Goal: Obtain resource: Obtain resource

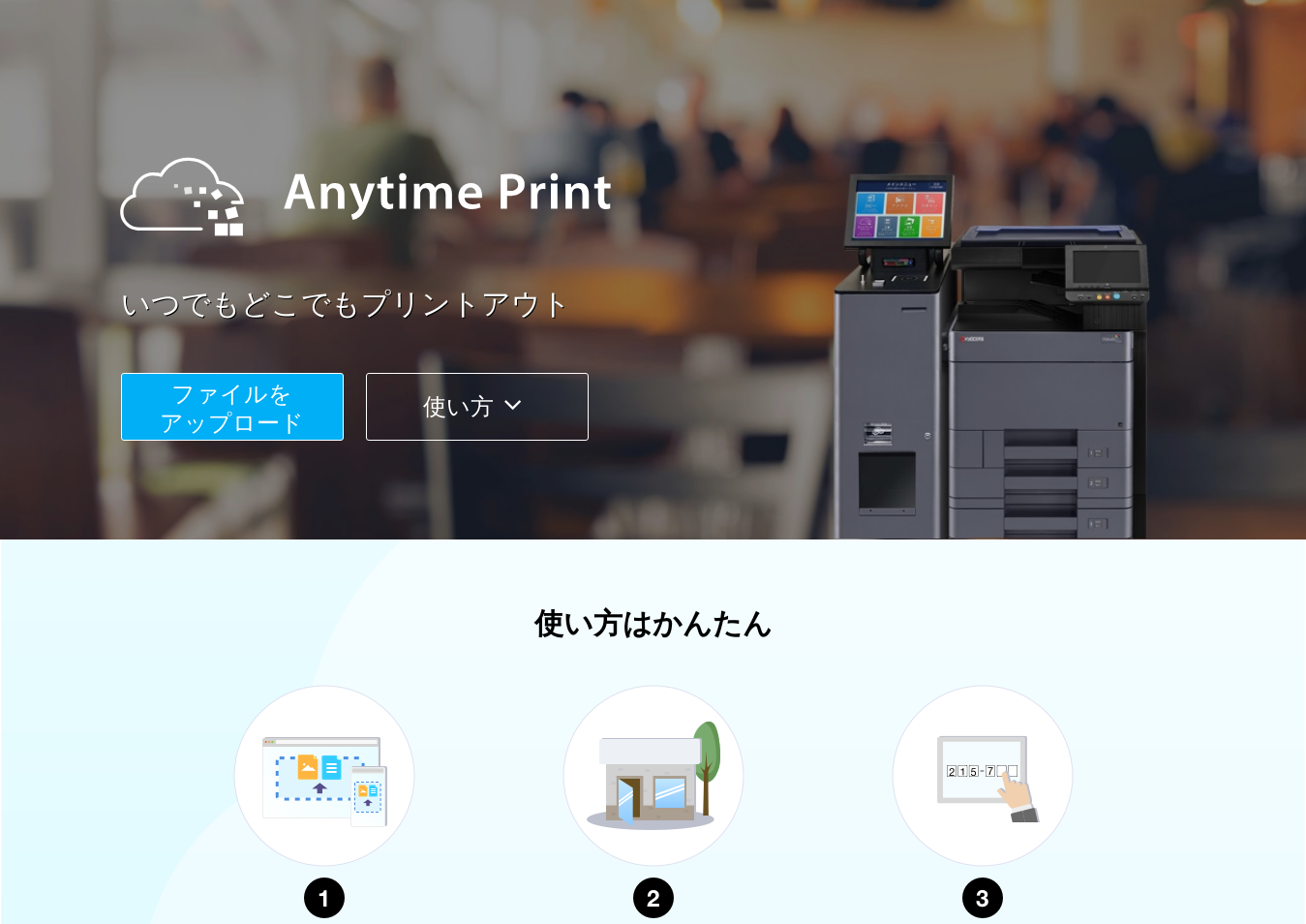
scroll to position [97, 0]
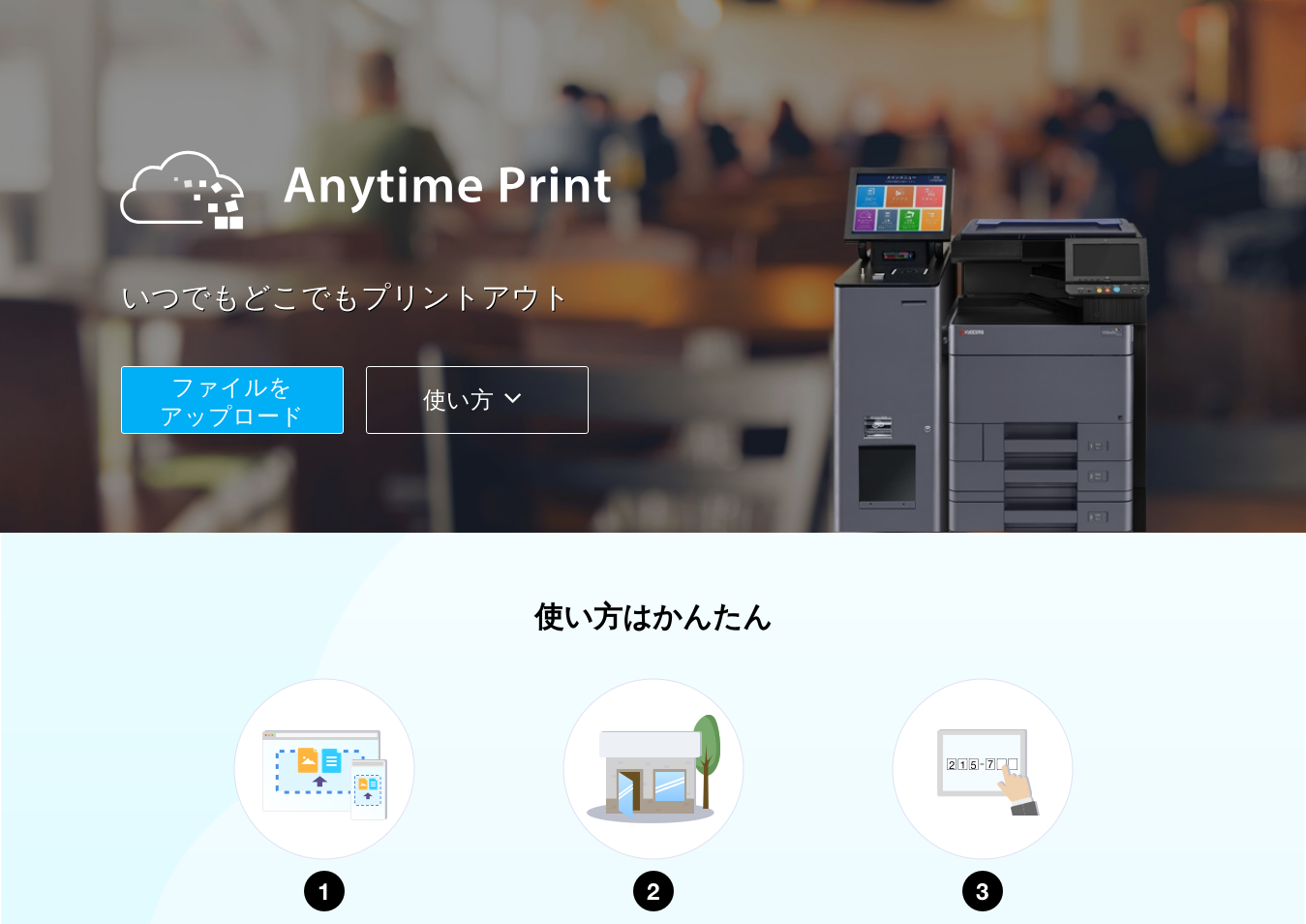
click at [289, 380] on span "ファイルを ​​アップロード" at bounding box center [231, 400] width 145 height 55
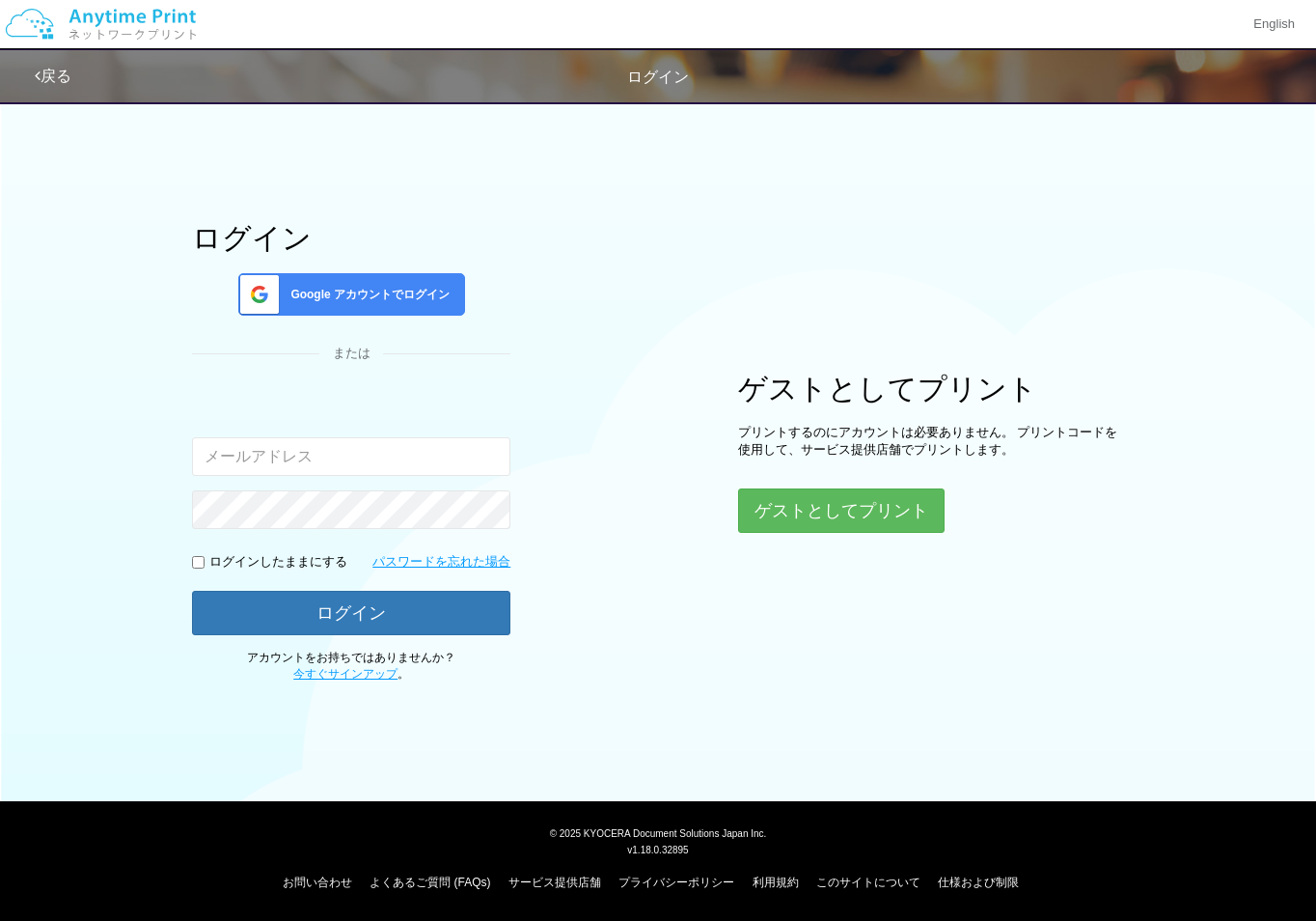
click at [804, 536] on div "ログイン Google アカウントでログイン または 入力されたメールアドレスまたはパスワードが正しくありません。 ログインしたままにする パスワードを忘れた…" at bounding box center [658, 386] width 1158 height 592
click at [809, 517] on button "ゲストとしてプリント" at bounding box center [841, 510] width 205 height 43
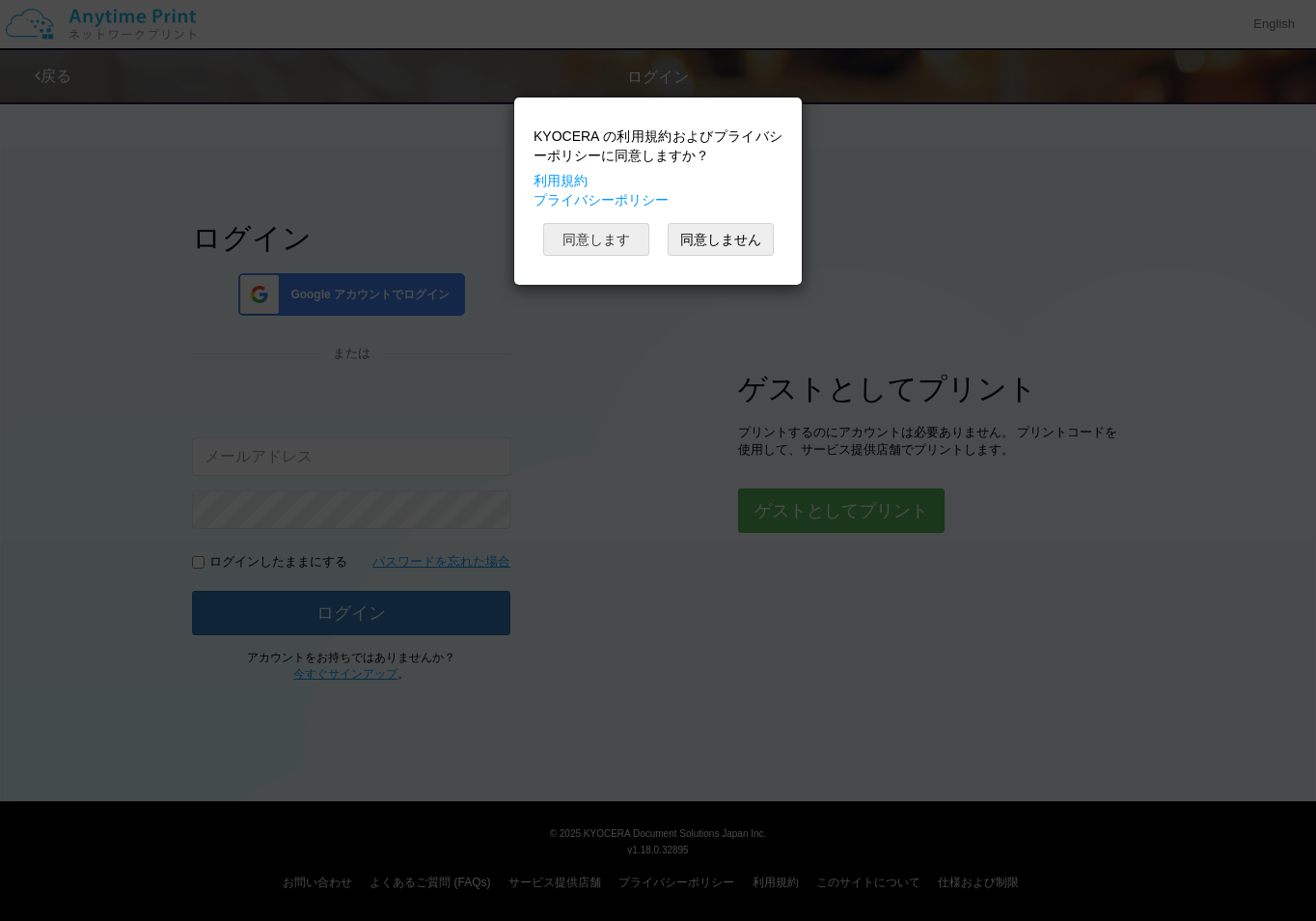
click at [605, 236] on button "同意します" at bounding box center [596, 239] width 106 height 33
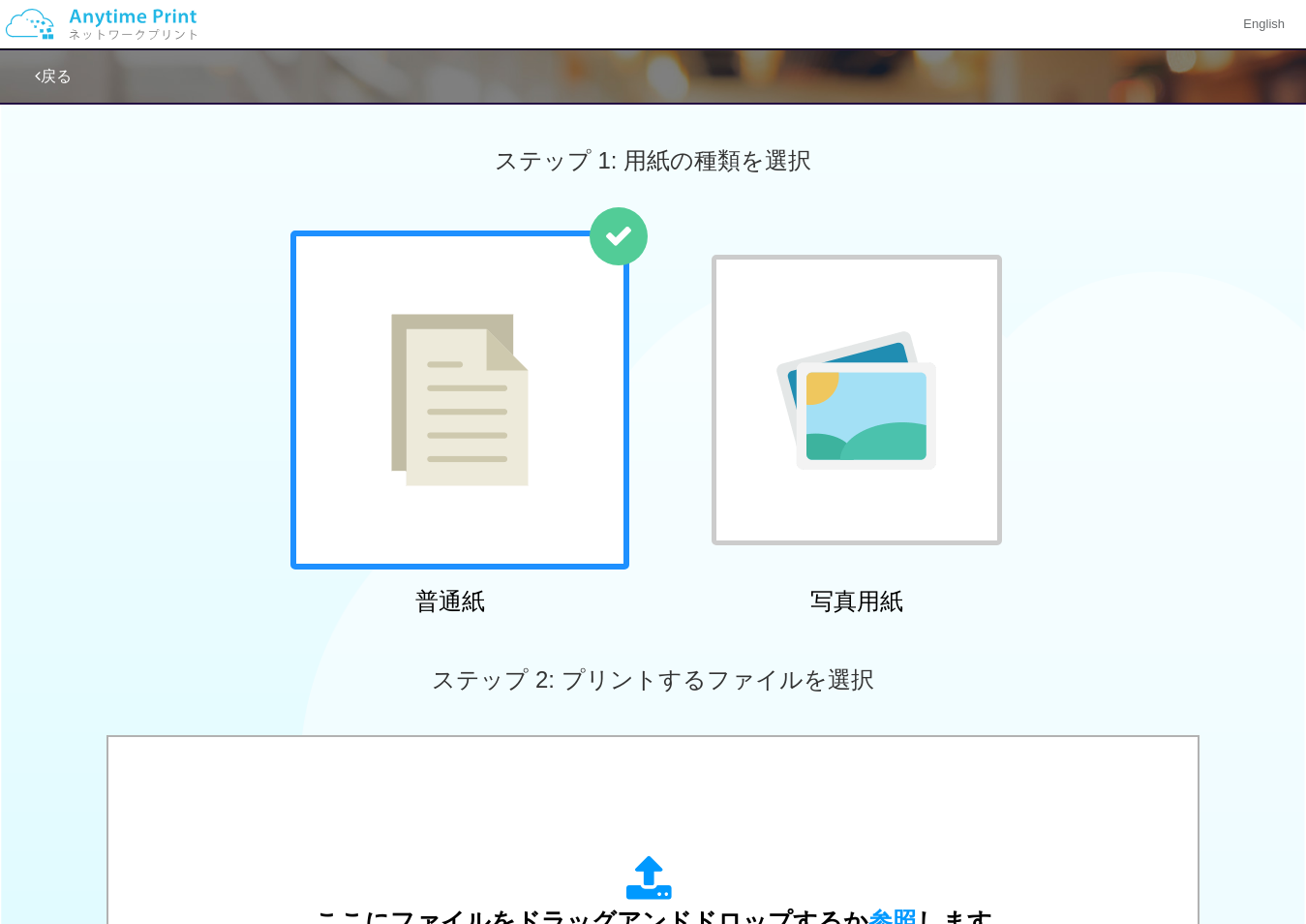
drag, startPoint x: 506, startPoint y: 417, endPoint x: 536, endPoint y: 430, distance: 32.7
drag, startPoint x: 573, startPoint y: 428, endPoint x: 597, endPoint y: 440, distance: 26.8
click at [511, 416] on img at bounding box center [460, 399] width 138 height 173
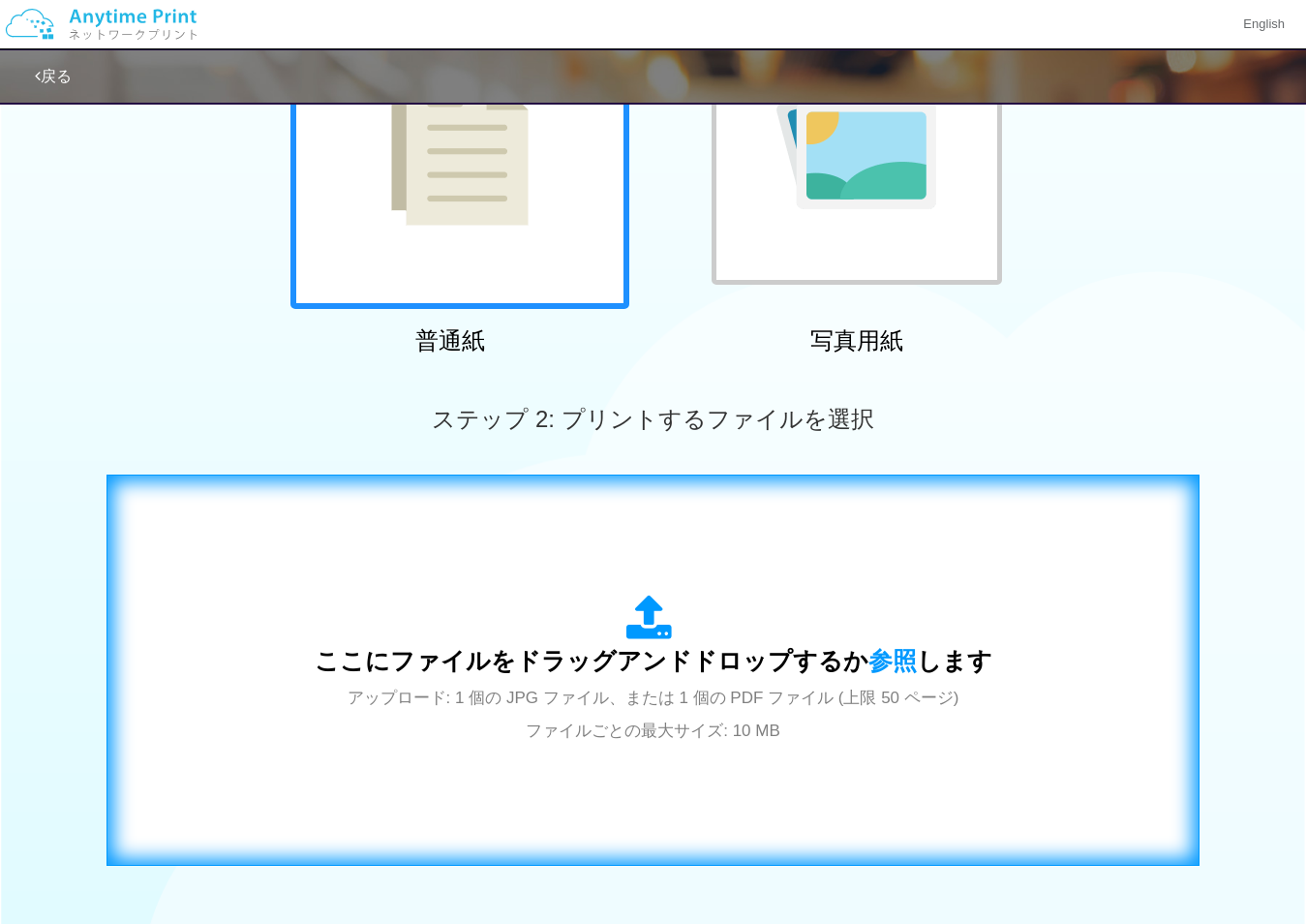
scroll to position [290, 0]
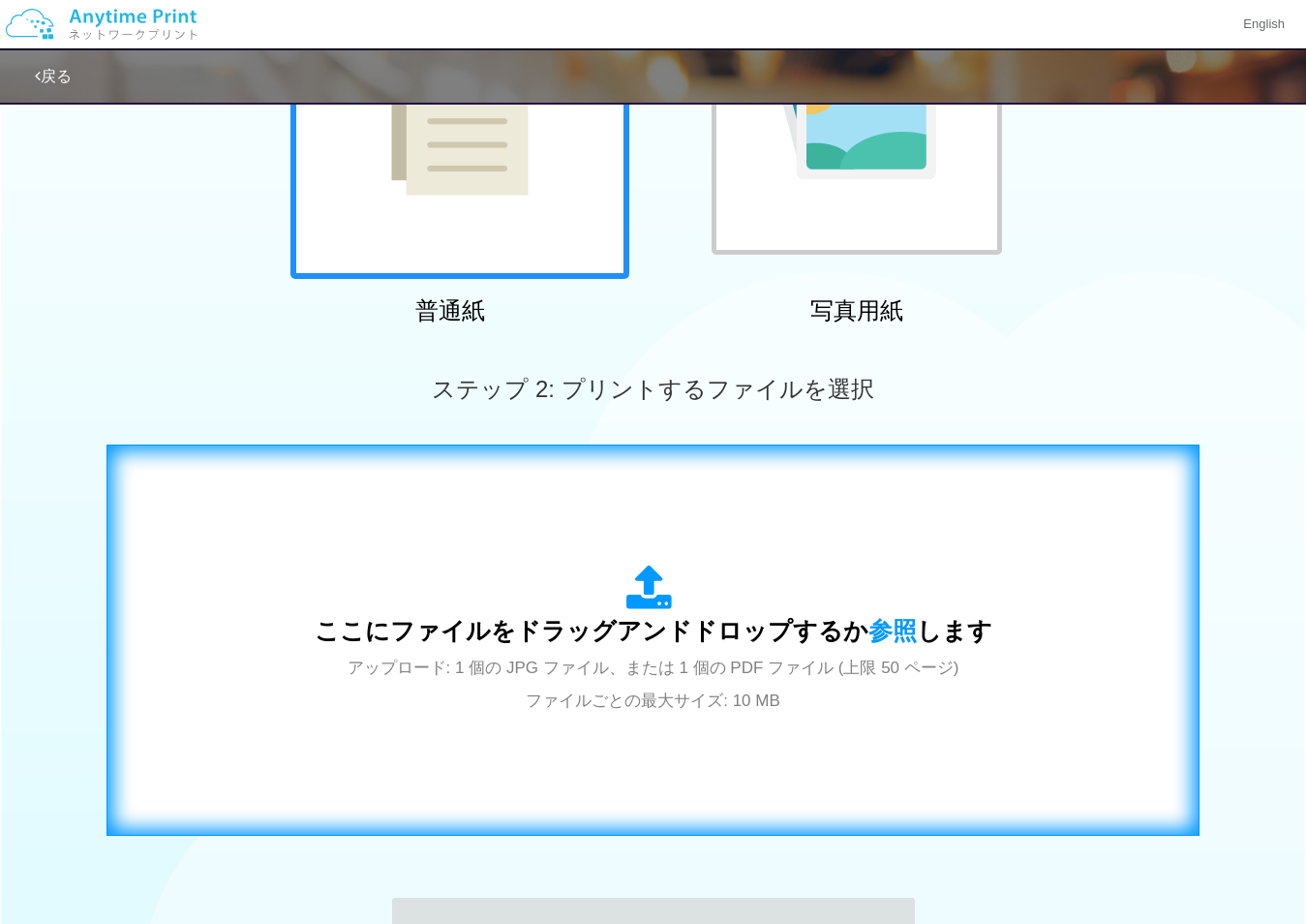
click at [560, 644] on span "ここにファイルをドラッグアンドドロップするか 参照 します" at bounding box center [653, 630] width 677 height 27
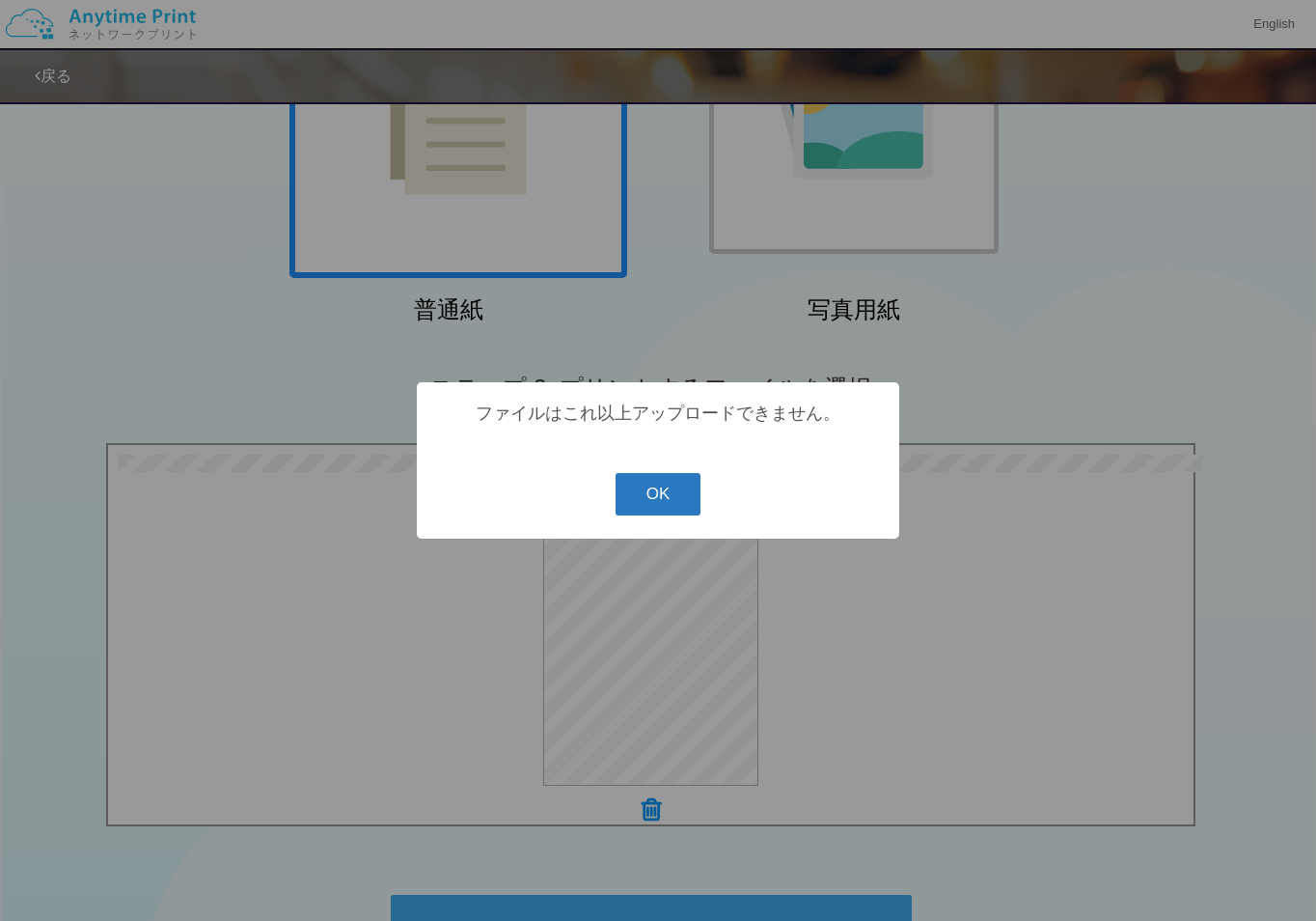
click at [662, 489] on button "OK" at bounding box center [658, 493] width 86 height 43
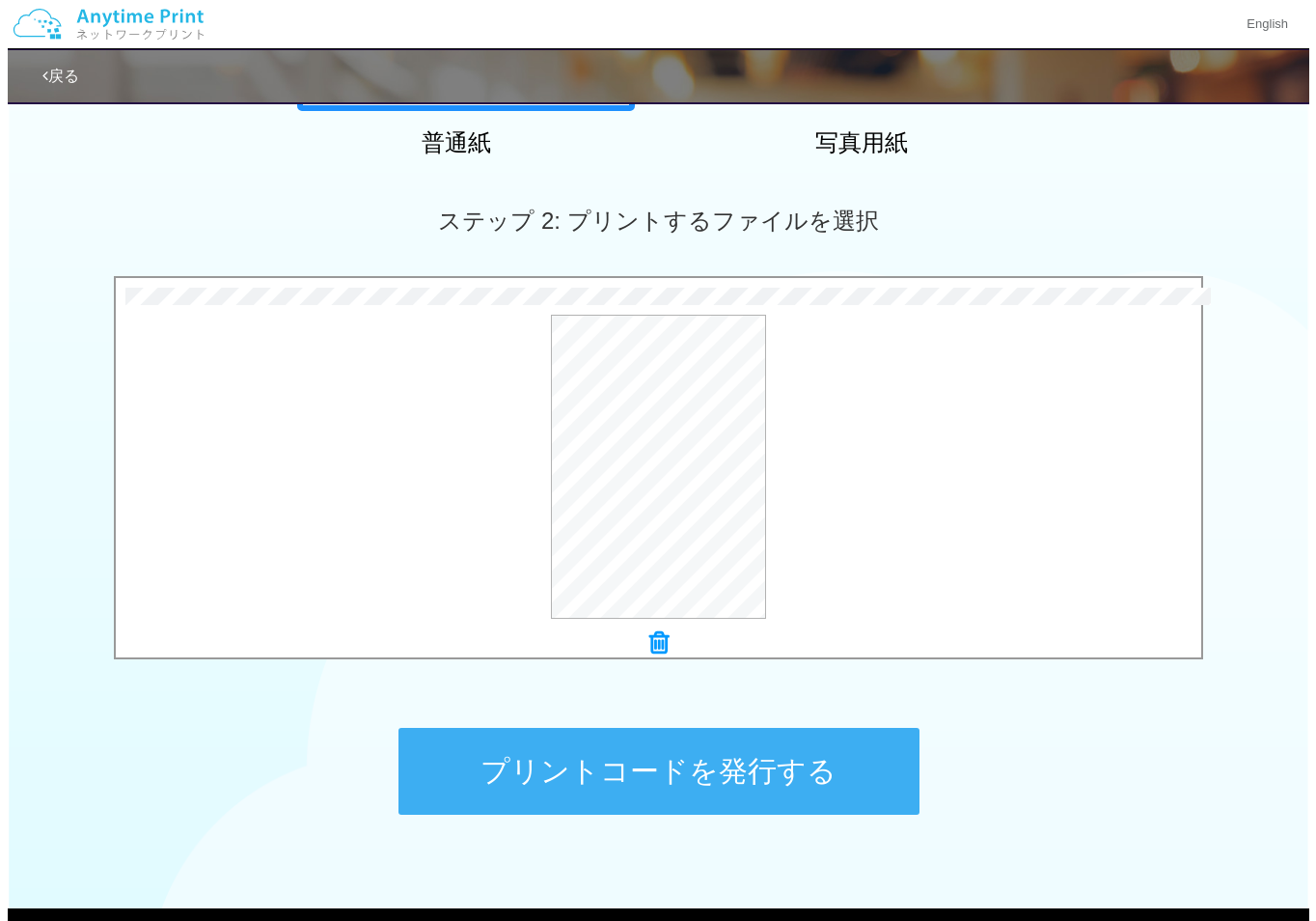
scroll to position [451, 0]
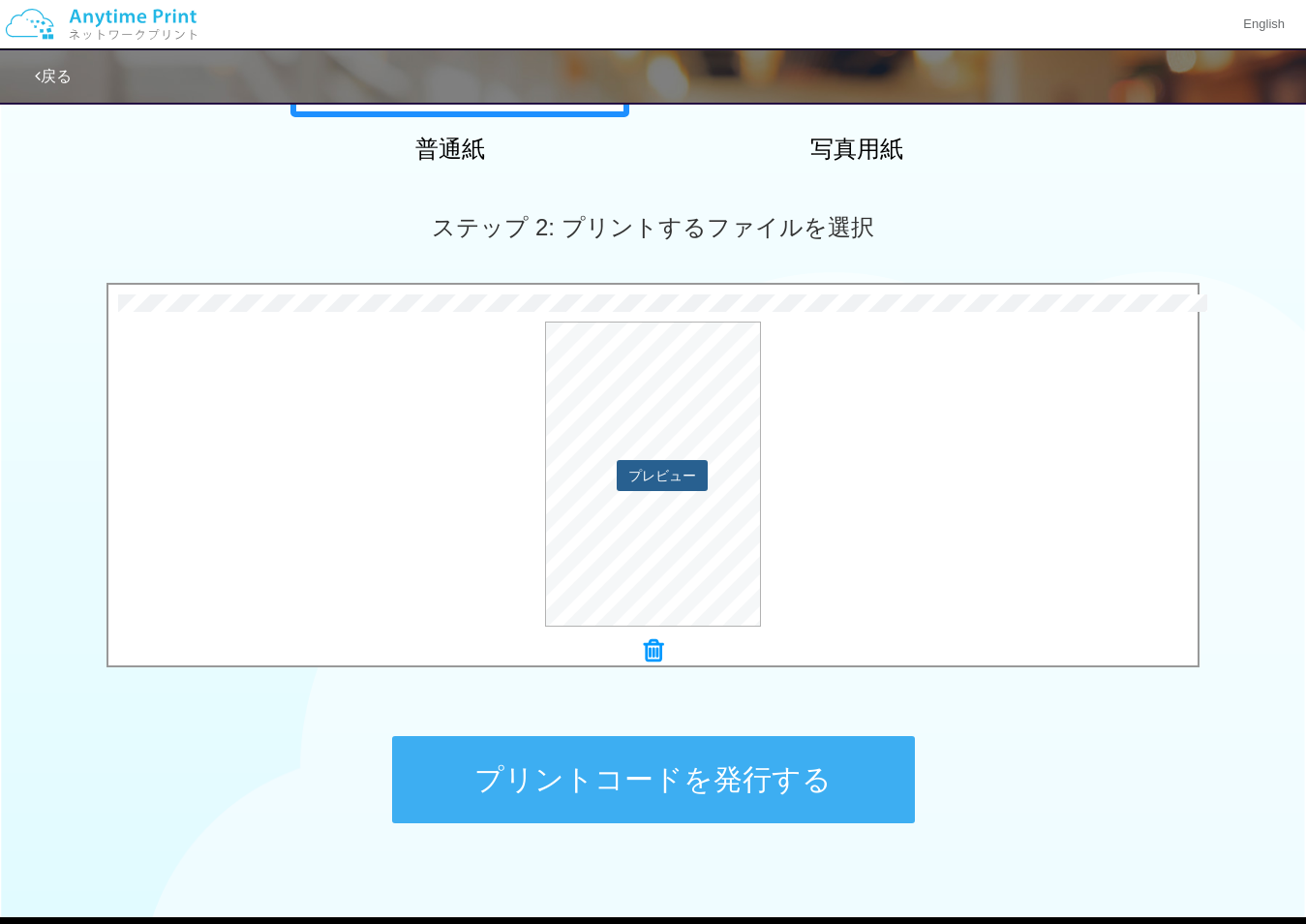
click at [662, 472] on button "プレビュー" at bounding box center [661, 475] width 91 height 31
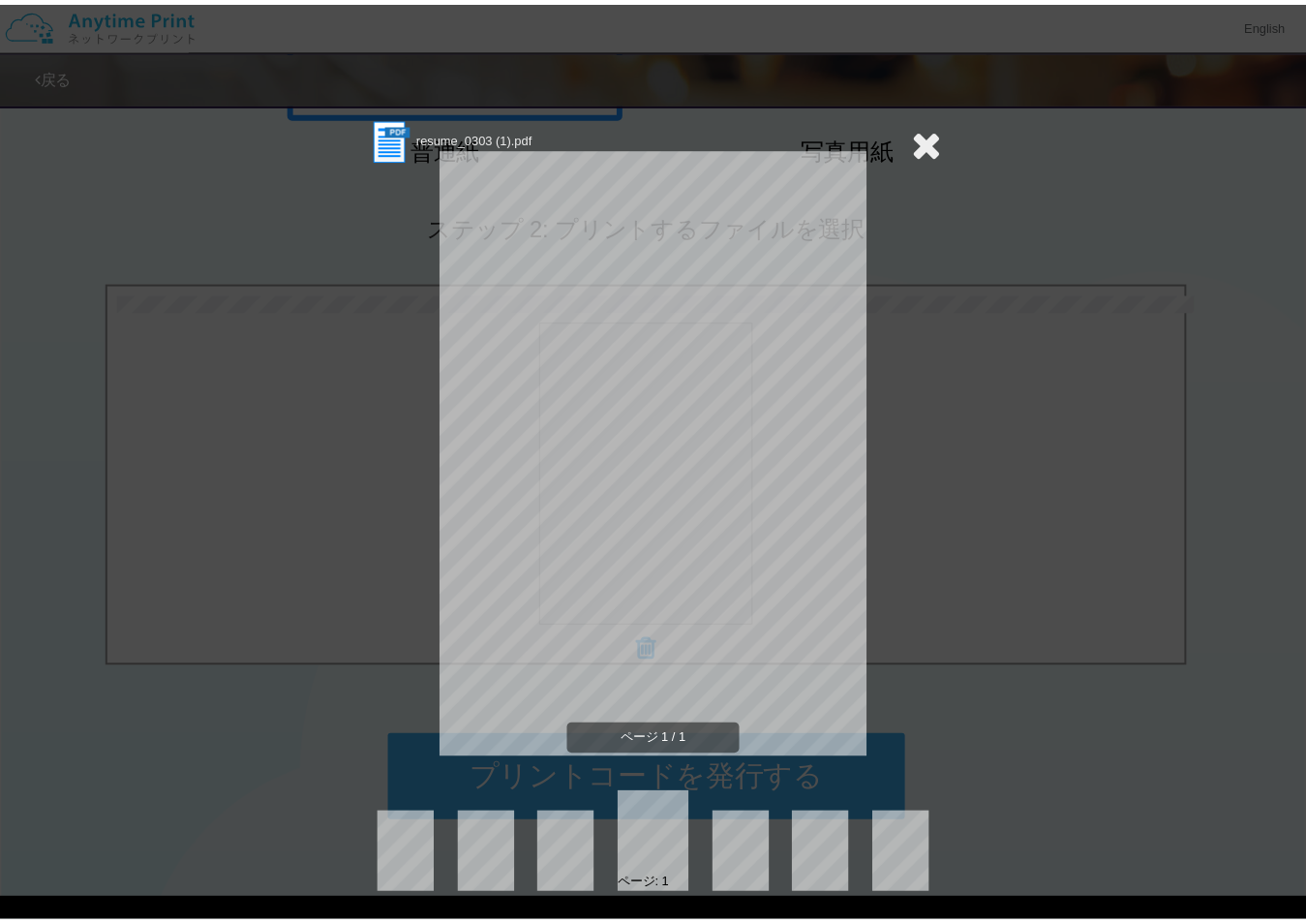
scroll to position [12, 0]
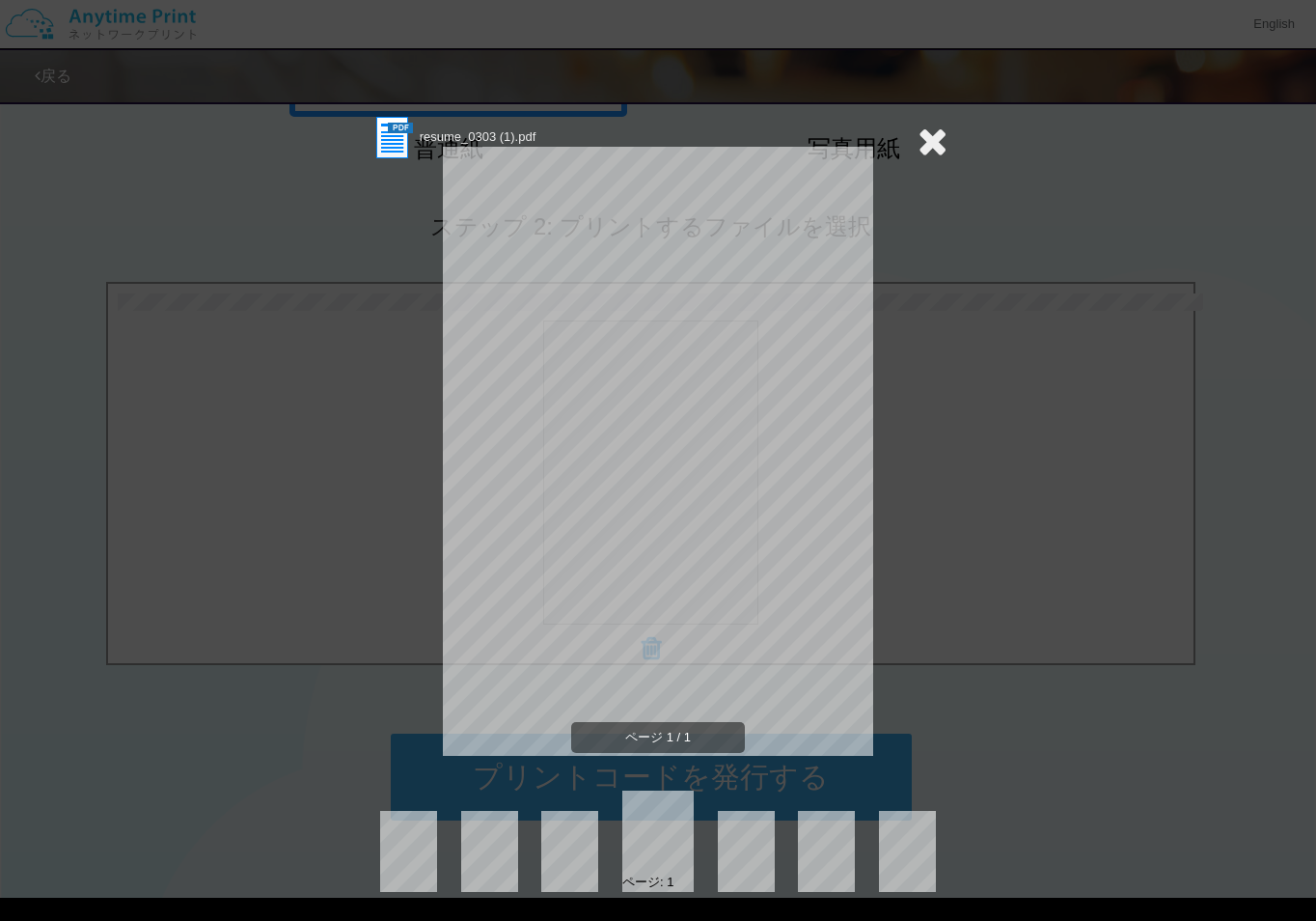
click at [924, 134] on icon at bounding box center [933, 140] width 30 height 39
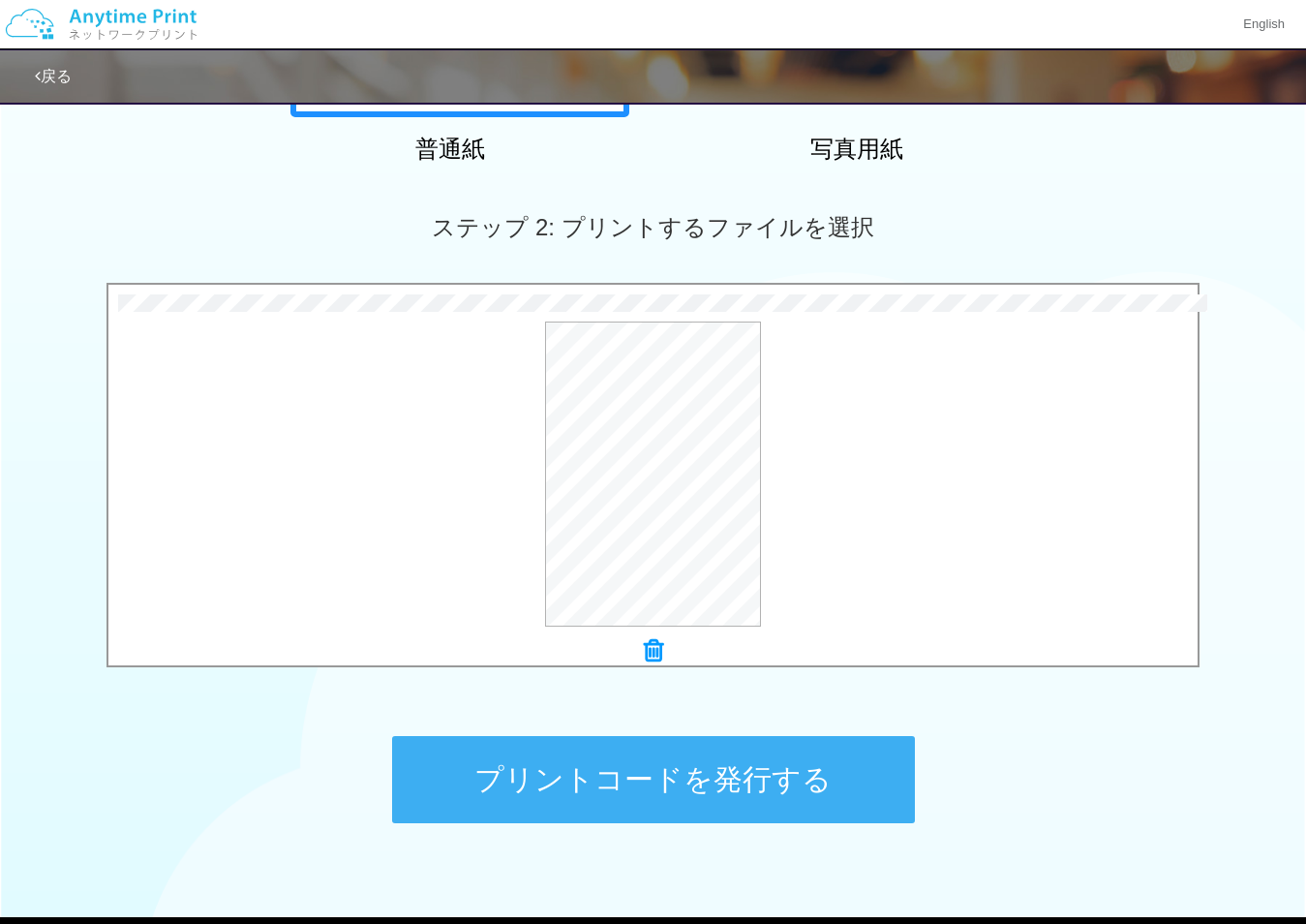
click at [794, 798] on button "プリントコードを発行する" at bounding box center [653, 778] width 523 height 87
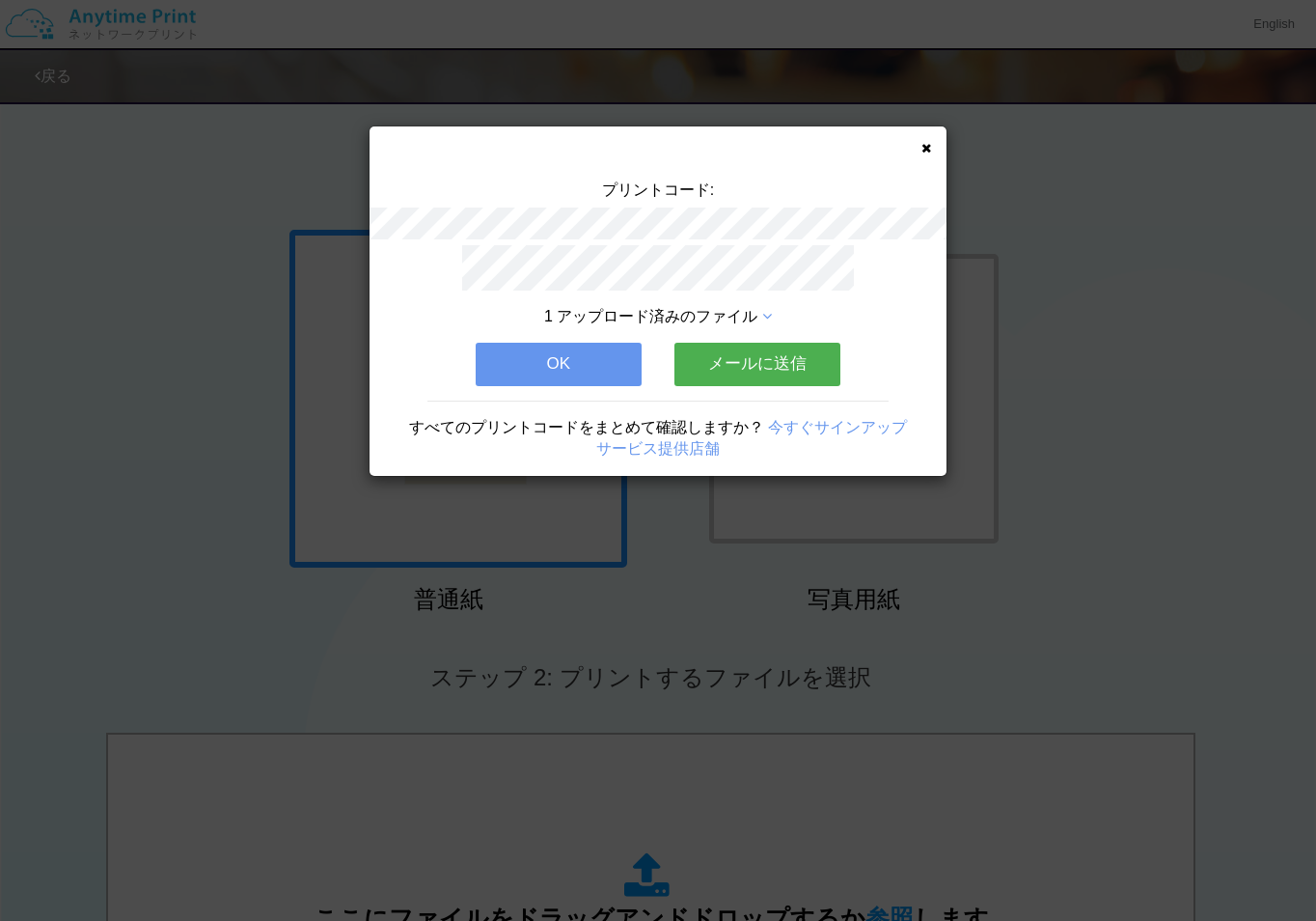
click at [760, 364] on button "メールに送信" at bounding box center [757, 363] width 166 height 43
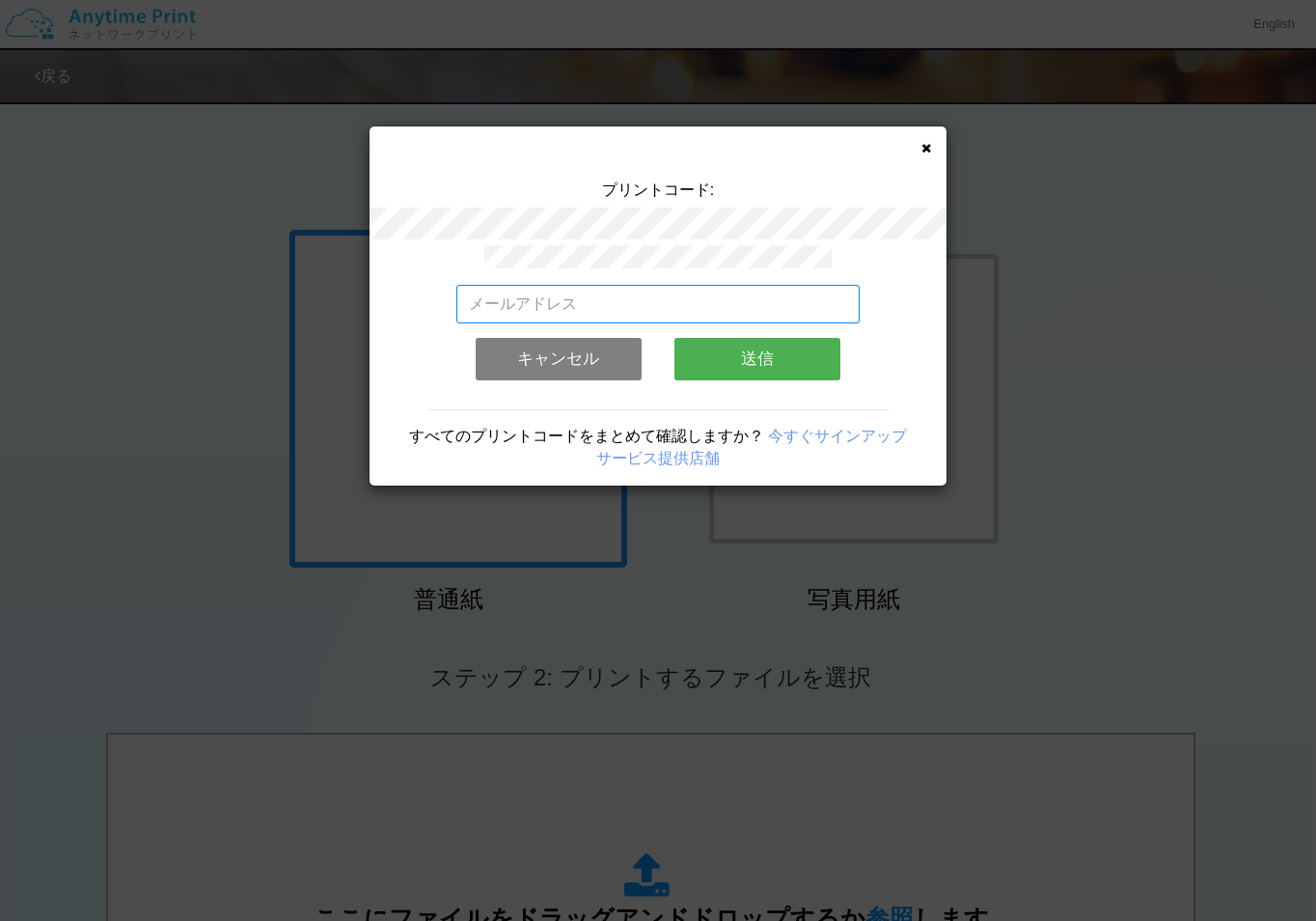
click at [571, 305] on input "email" at bounding box center [658, 303] width 405 height 39
type input "[EMAIL_ADDRESS][DOMAIN_NAME]"
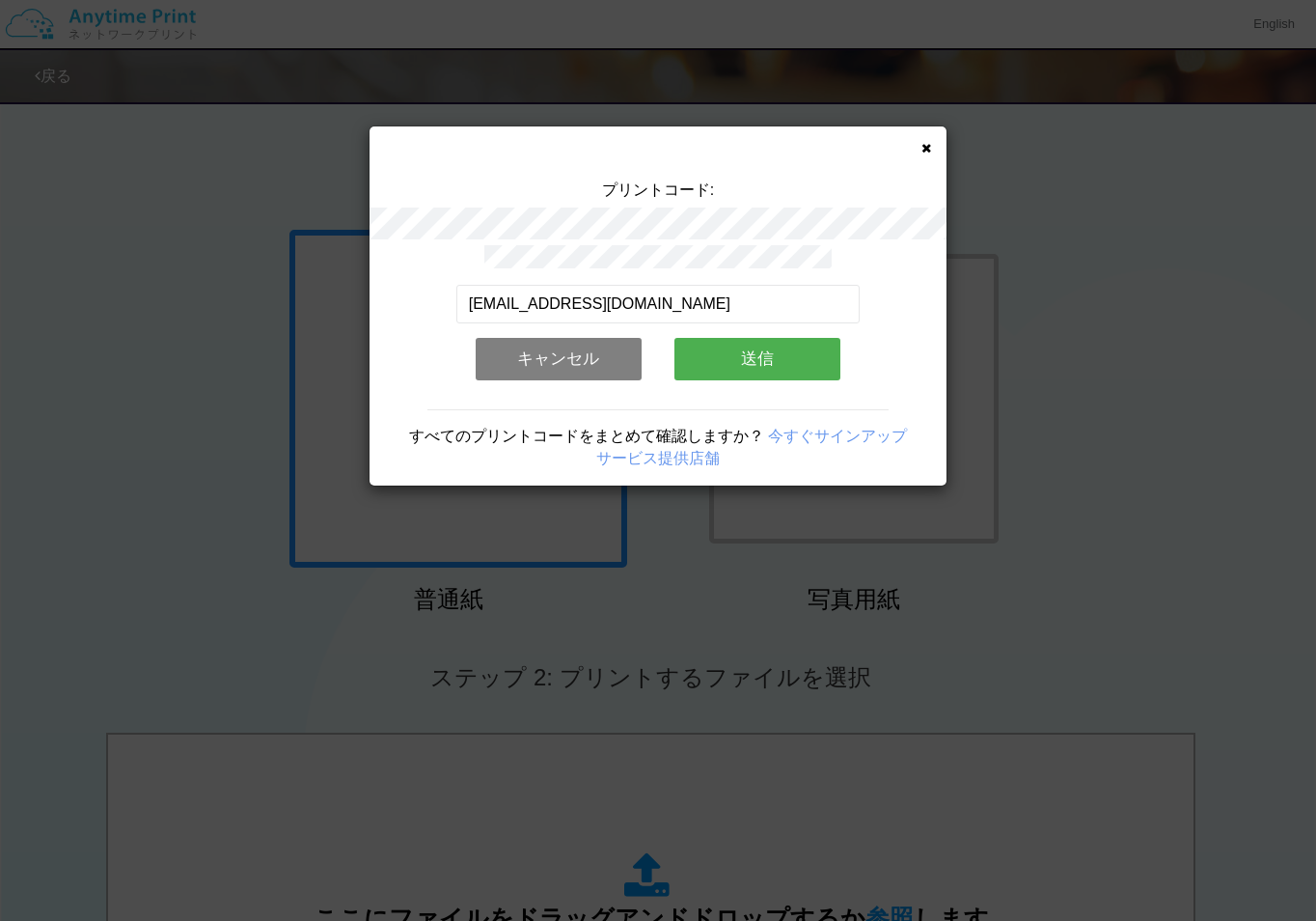
click at [743, 346] on button "送信" at bounding box center [757, 359] width 166 height 43
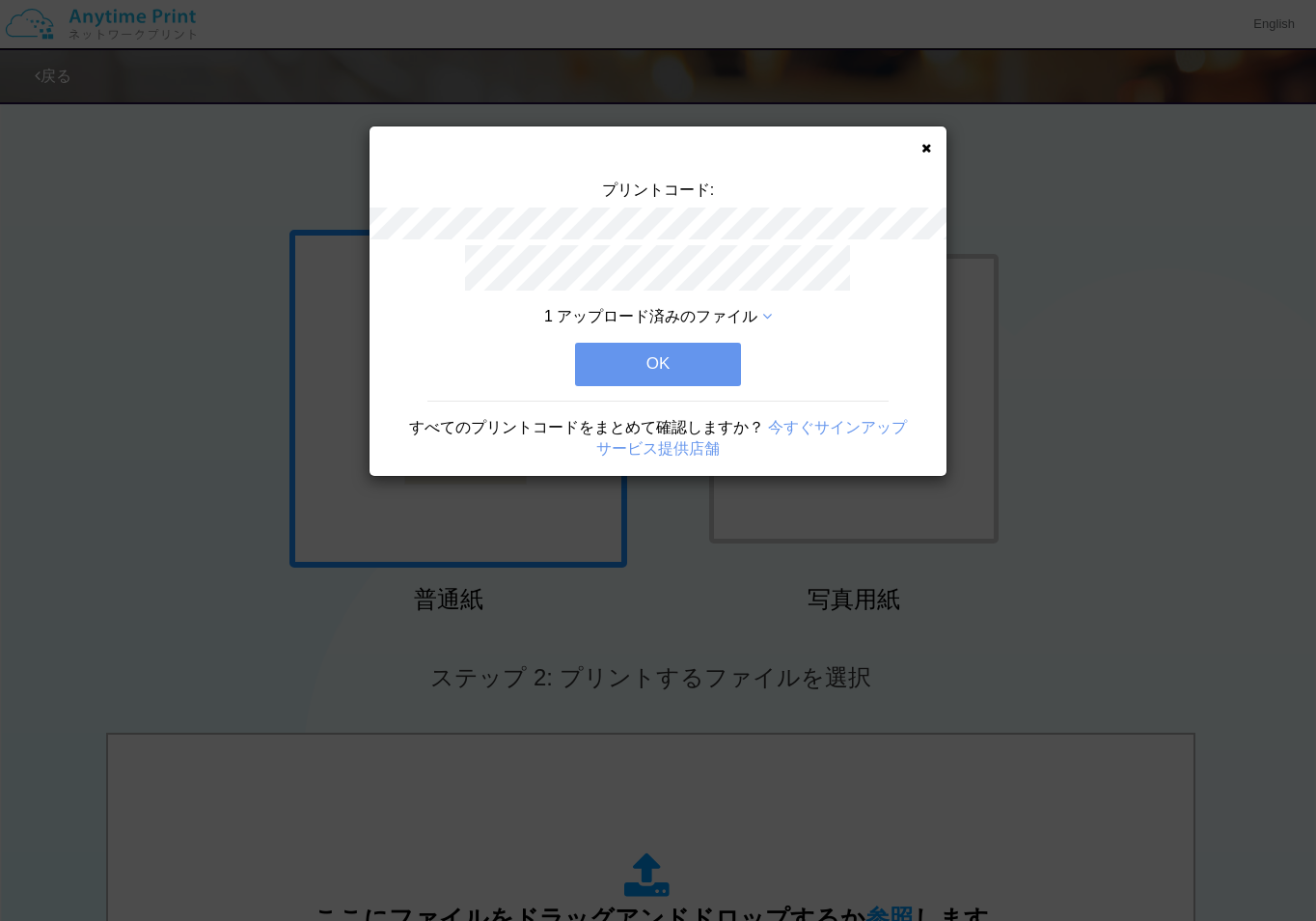
click at [690, 353] on button "OK" at bounding box center [658, 363] width 166 height 43
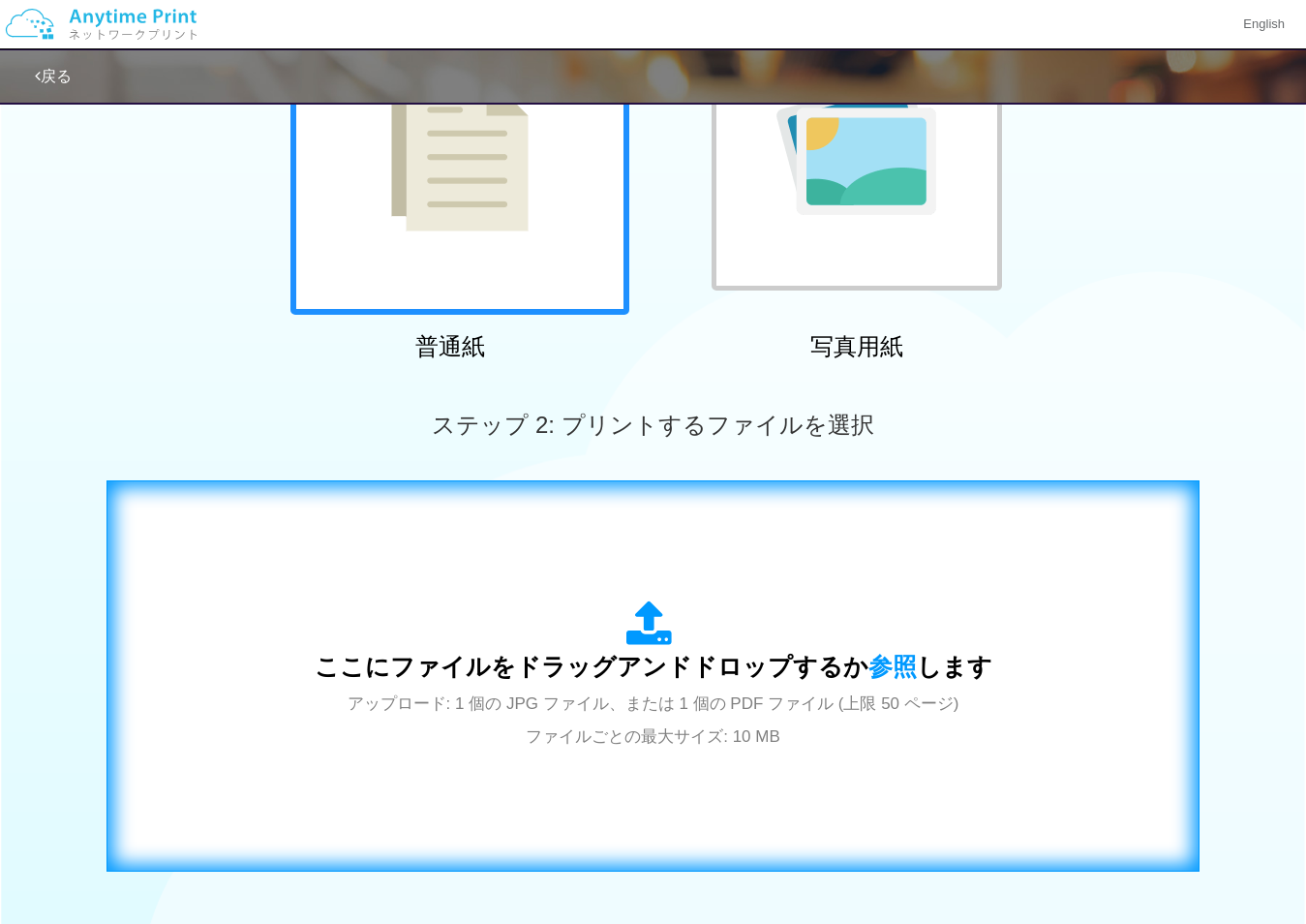
scroll to position [290, 0]
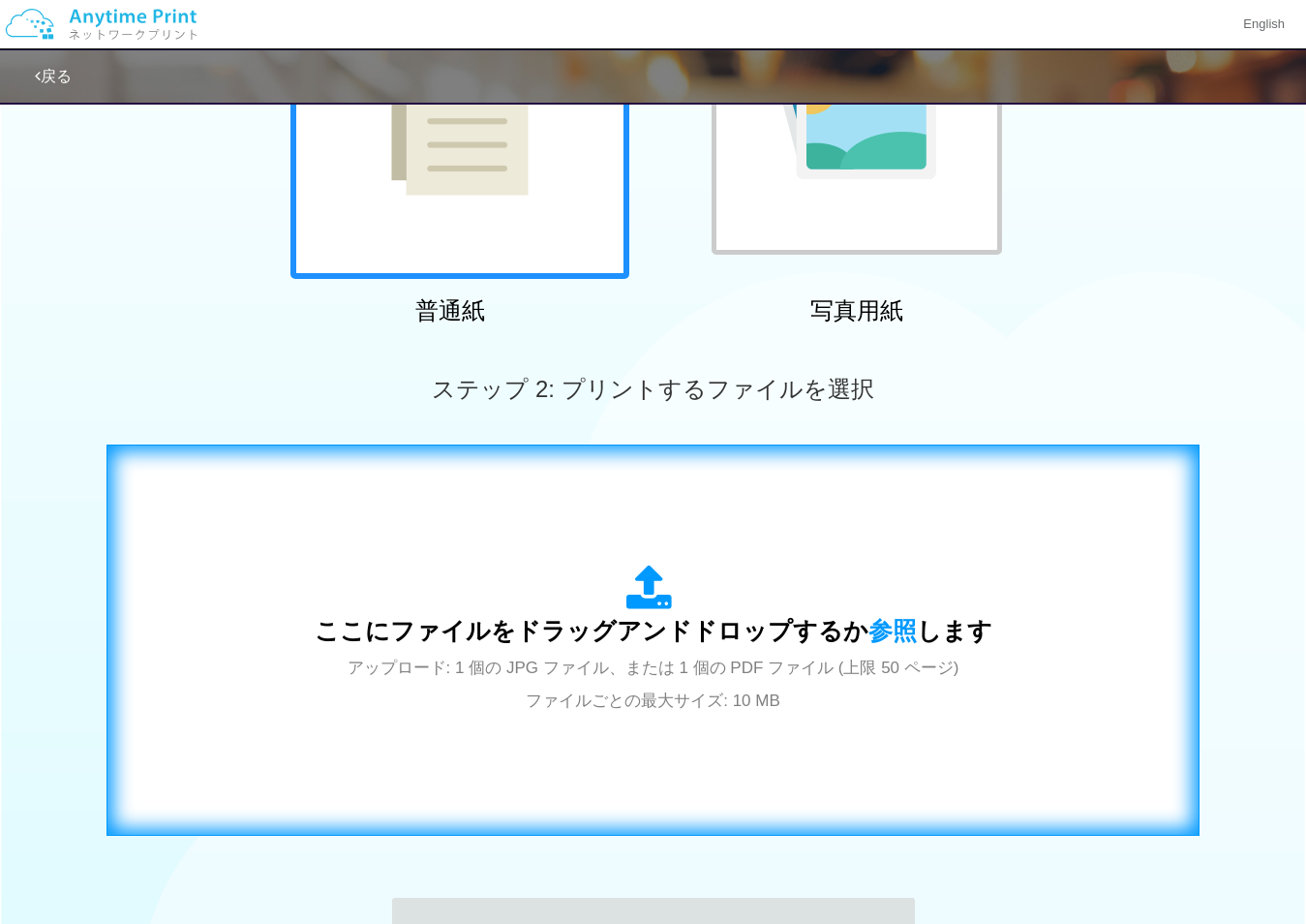
click at [633, 644] on span "ここにファイルをドラッグアンドドロップするか 参照 します" at bounding box center [653, 630] width 677 height 27
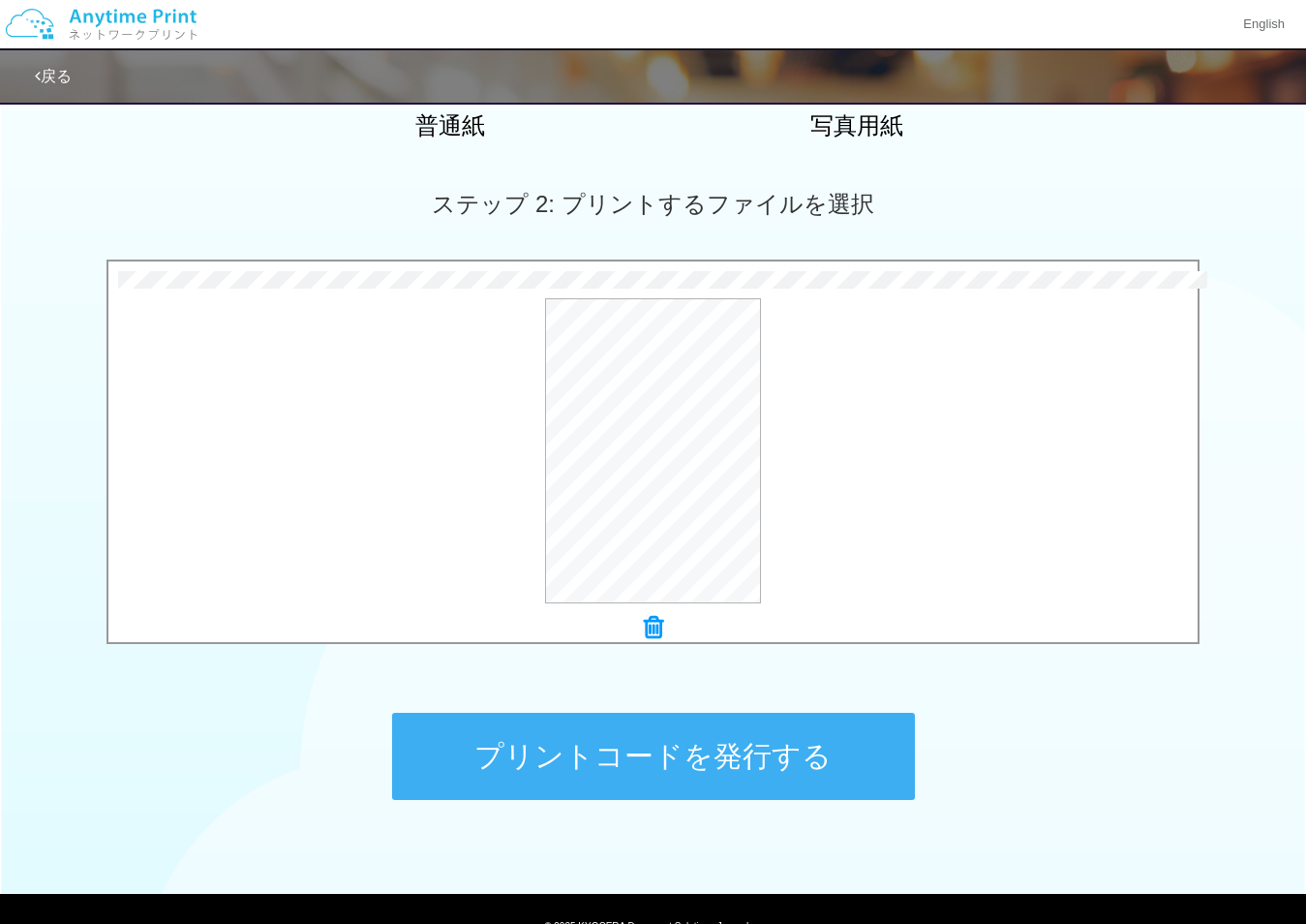
scroll to position [484, 0]
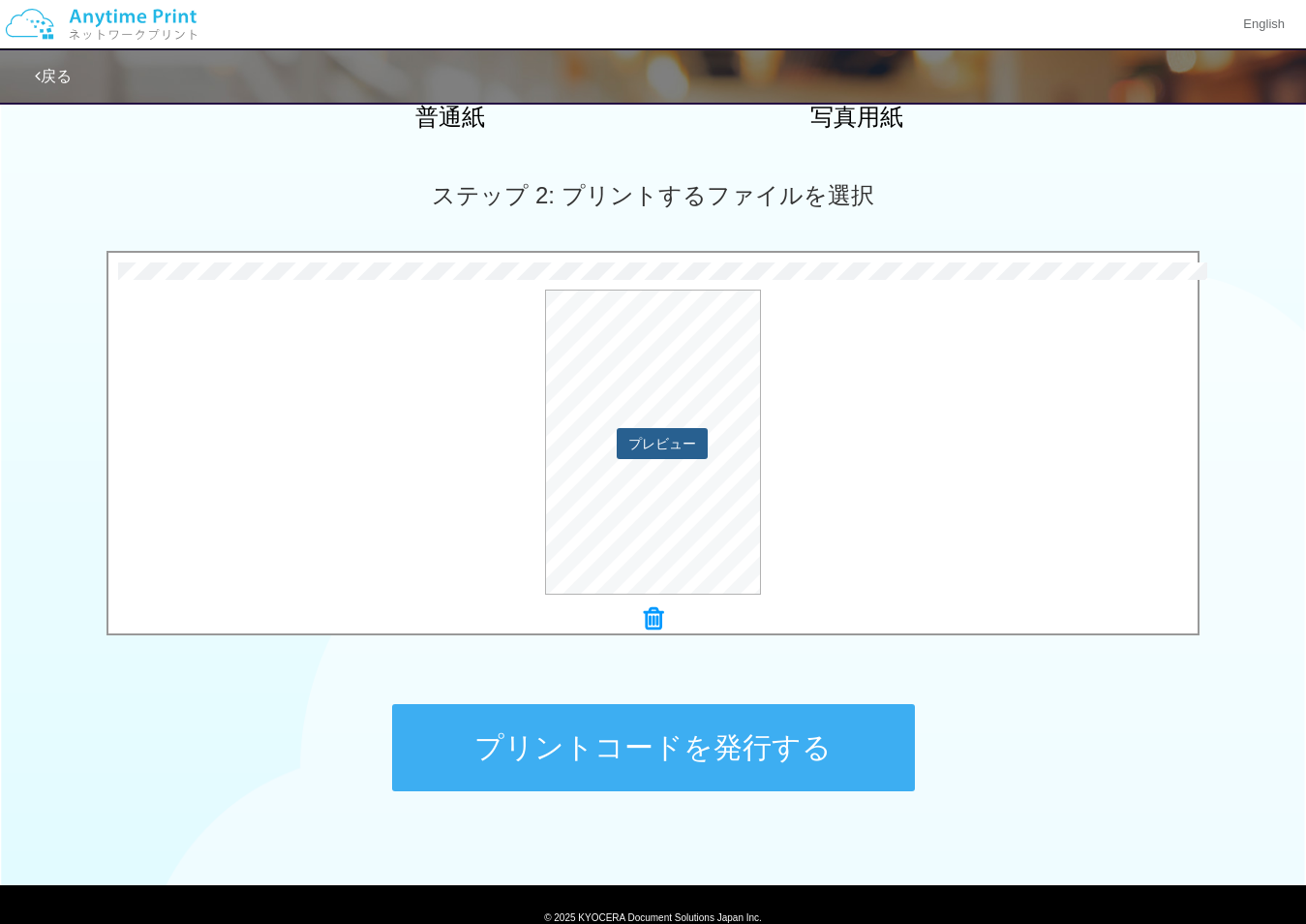
click at [664, 448] on button "プレビュー" at bounding box center [661, 443] width 91 height 31
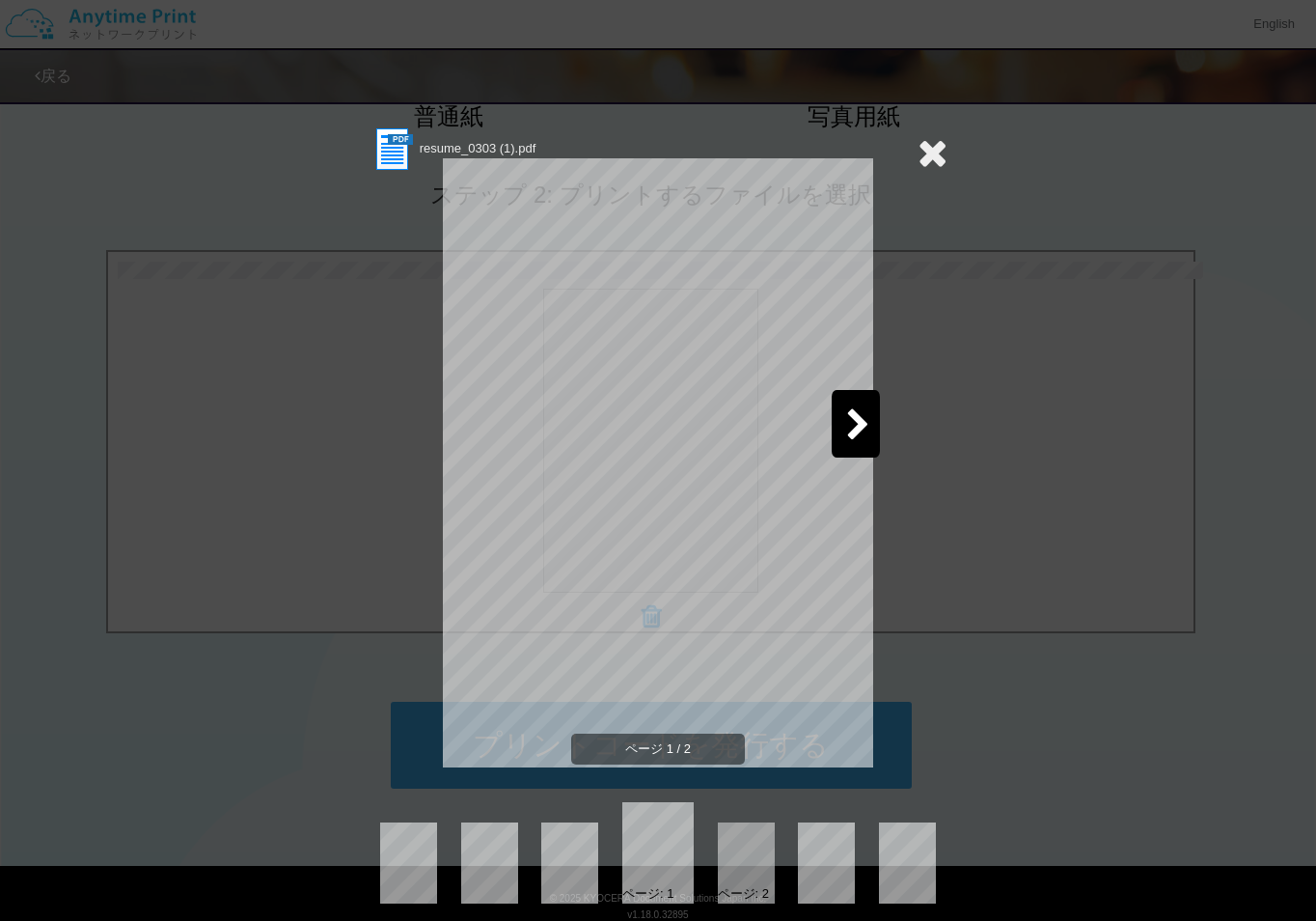
click at [860, 421] on icon at bounding box center [858, 426] width 24 height 34
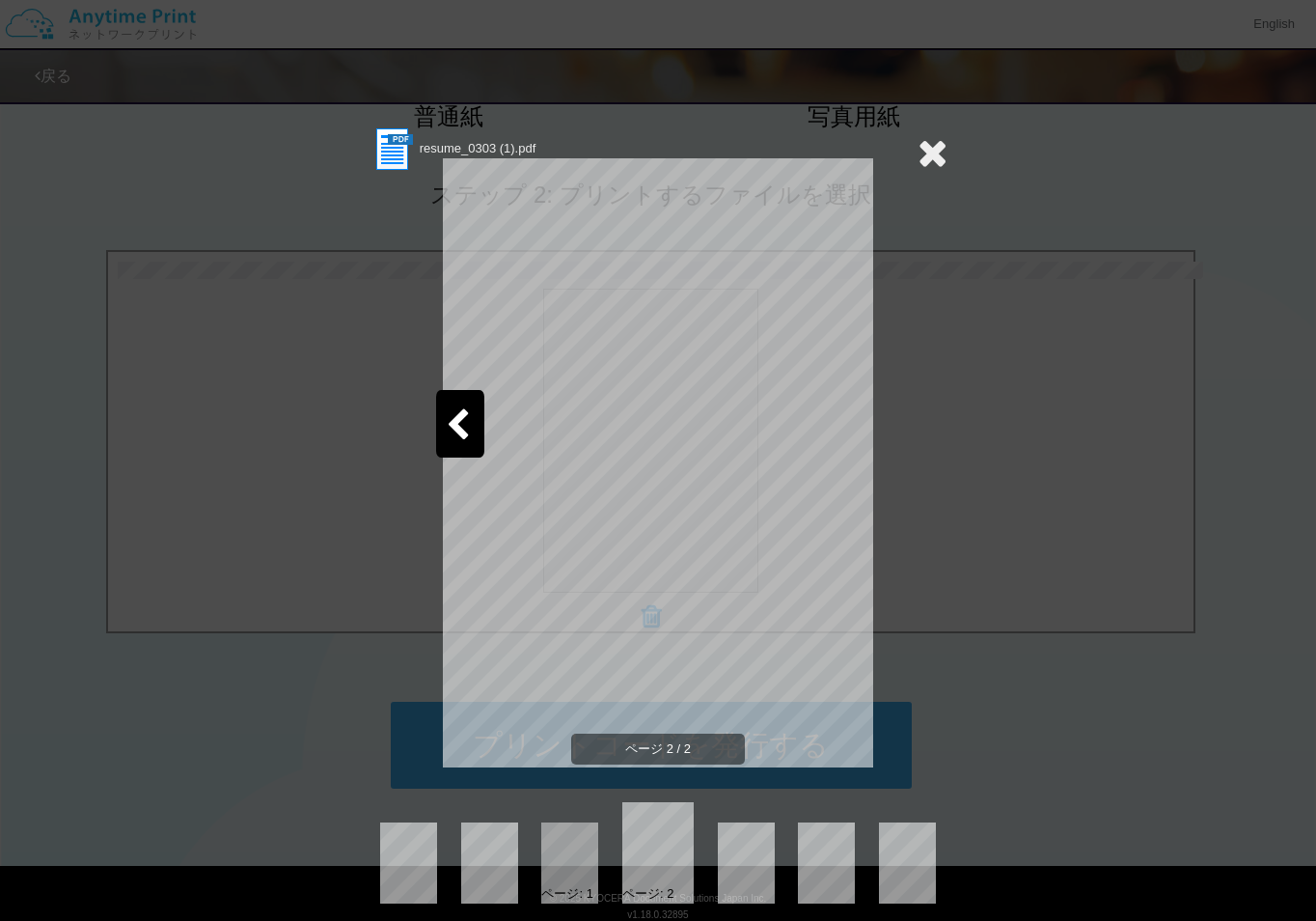
click at [446, 442] on icon at bounding box center [458, 426] width 24 height 34
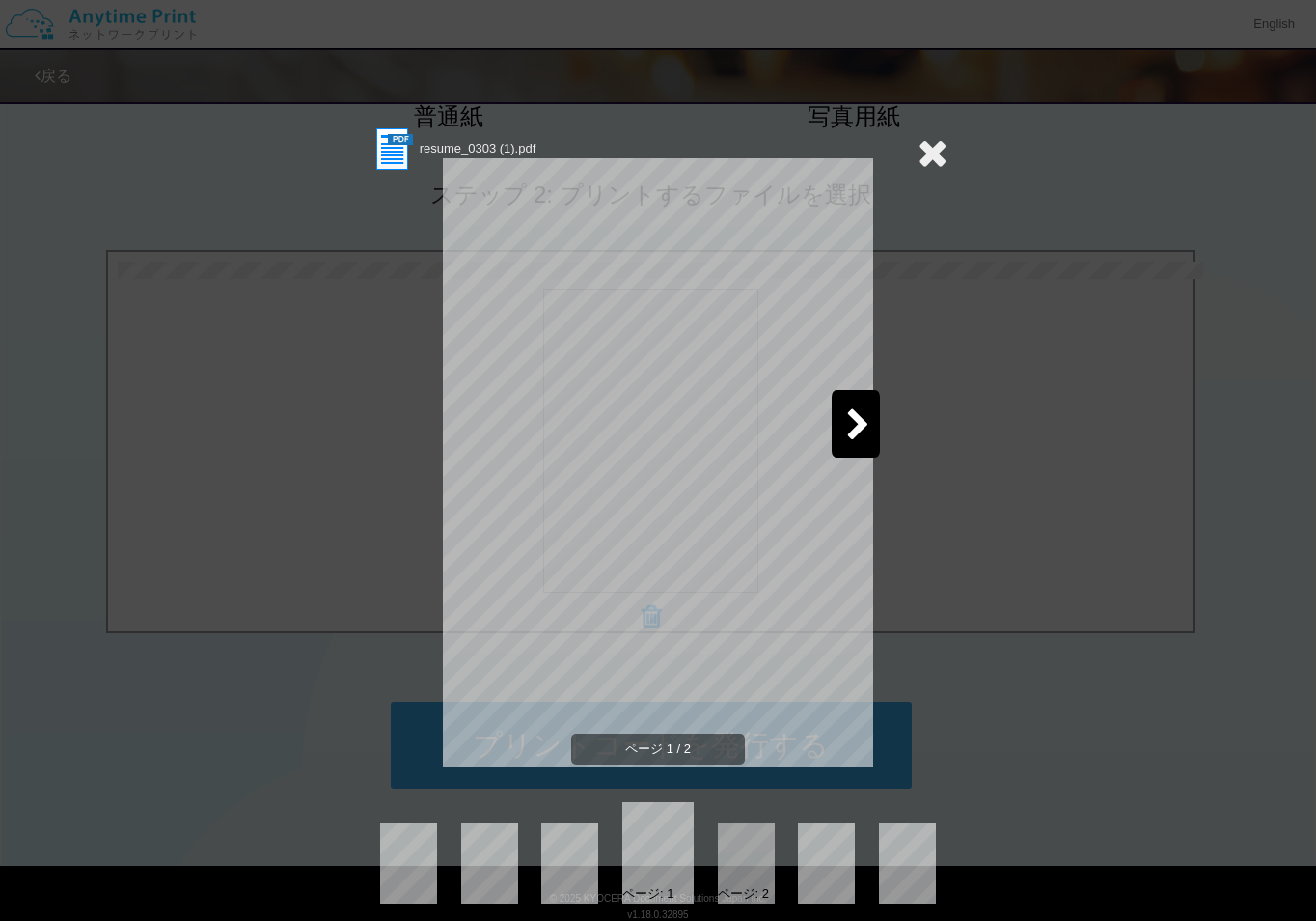
click at [929, 152] on icon at bounding box center [933, 152] width 30 height 39
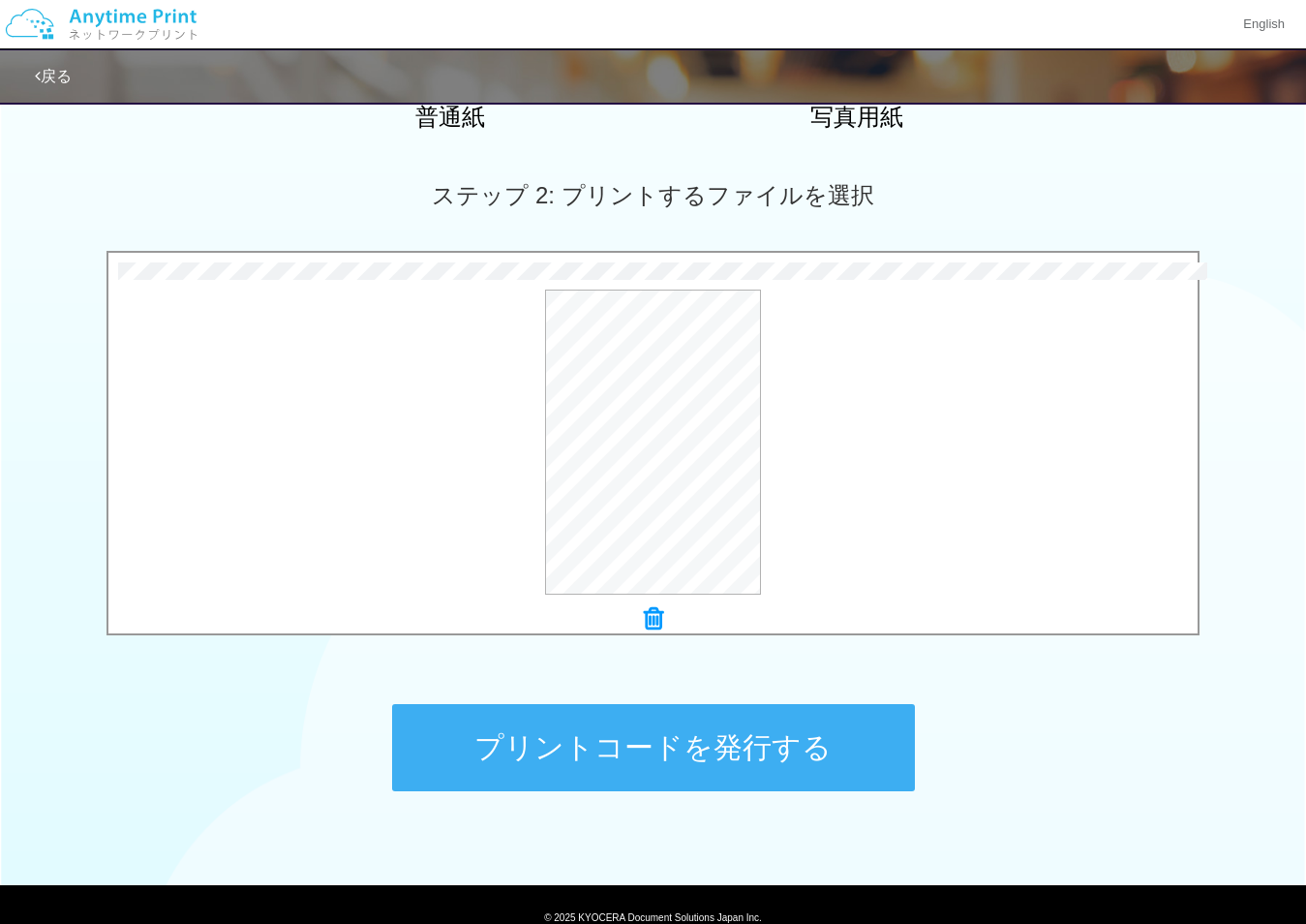
click at [744, 733] on button "プリントコードを発行する" at bounding box center [653, 746] width 523 height 87
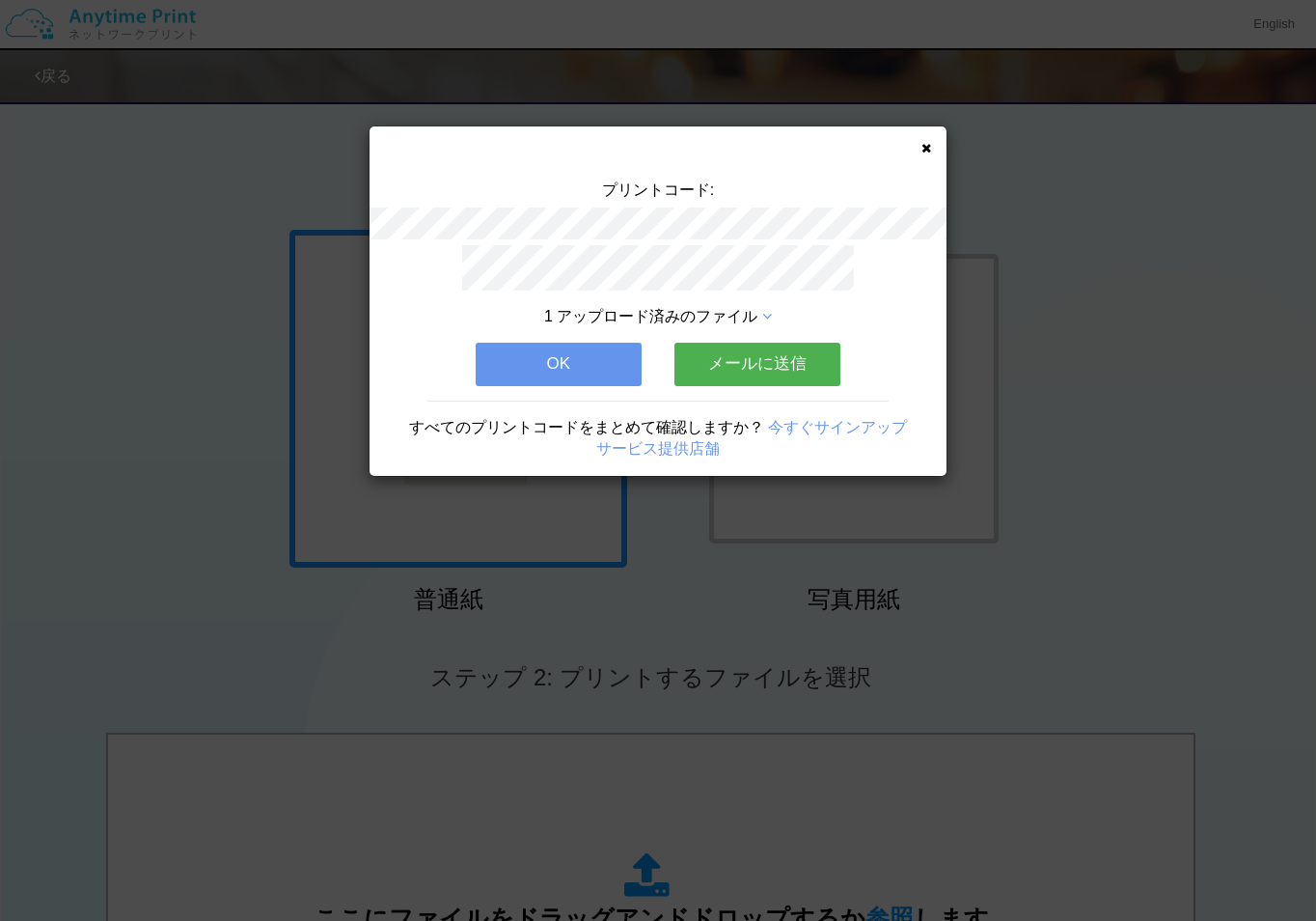
click at [748, 363] on button "メールに送信" at bounding box center [757, 363] width 166 height 43
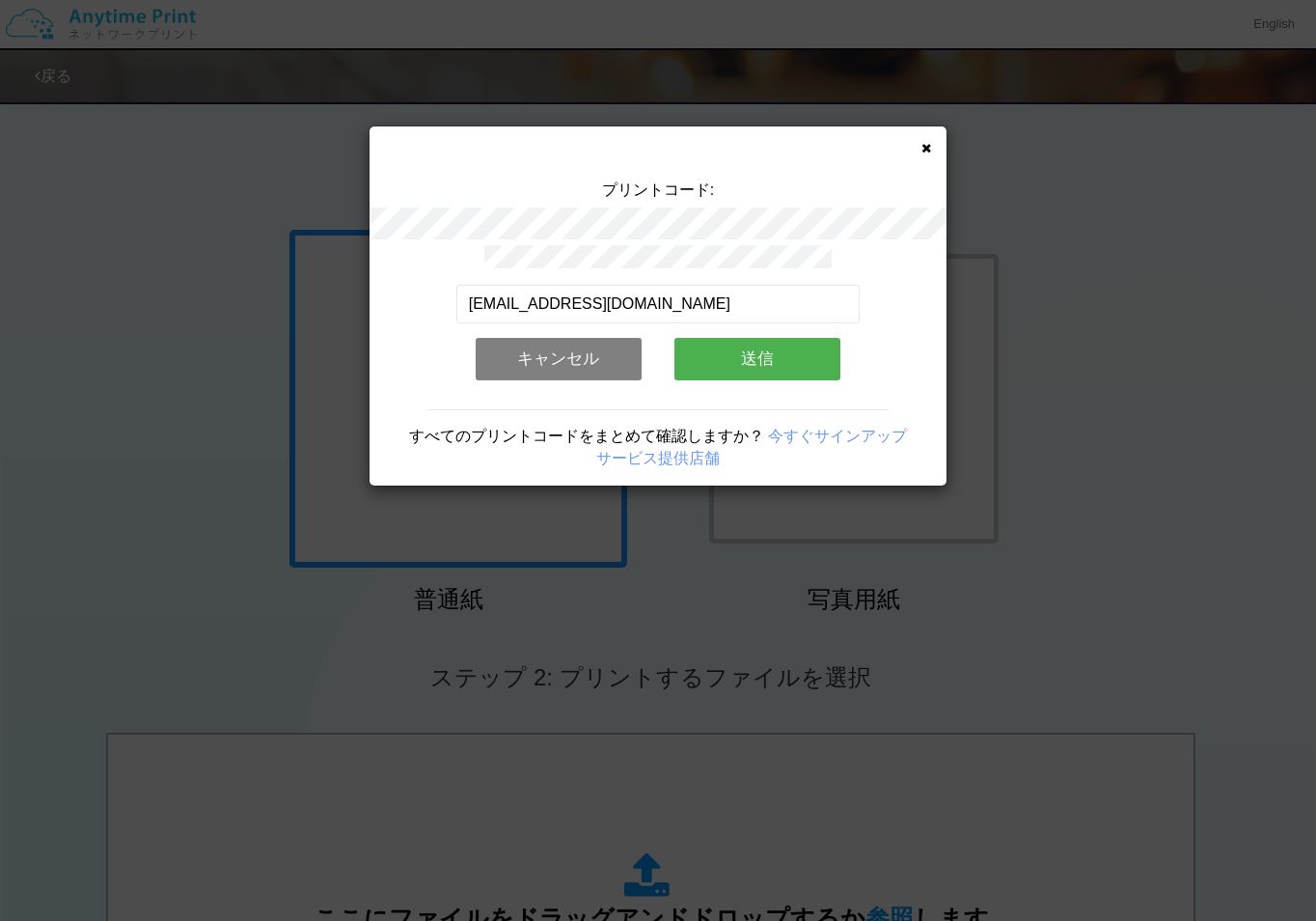
click at [744, 353] on button "送信" at bounding box center [757, 359] width 166 height 43
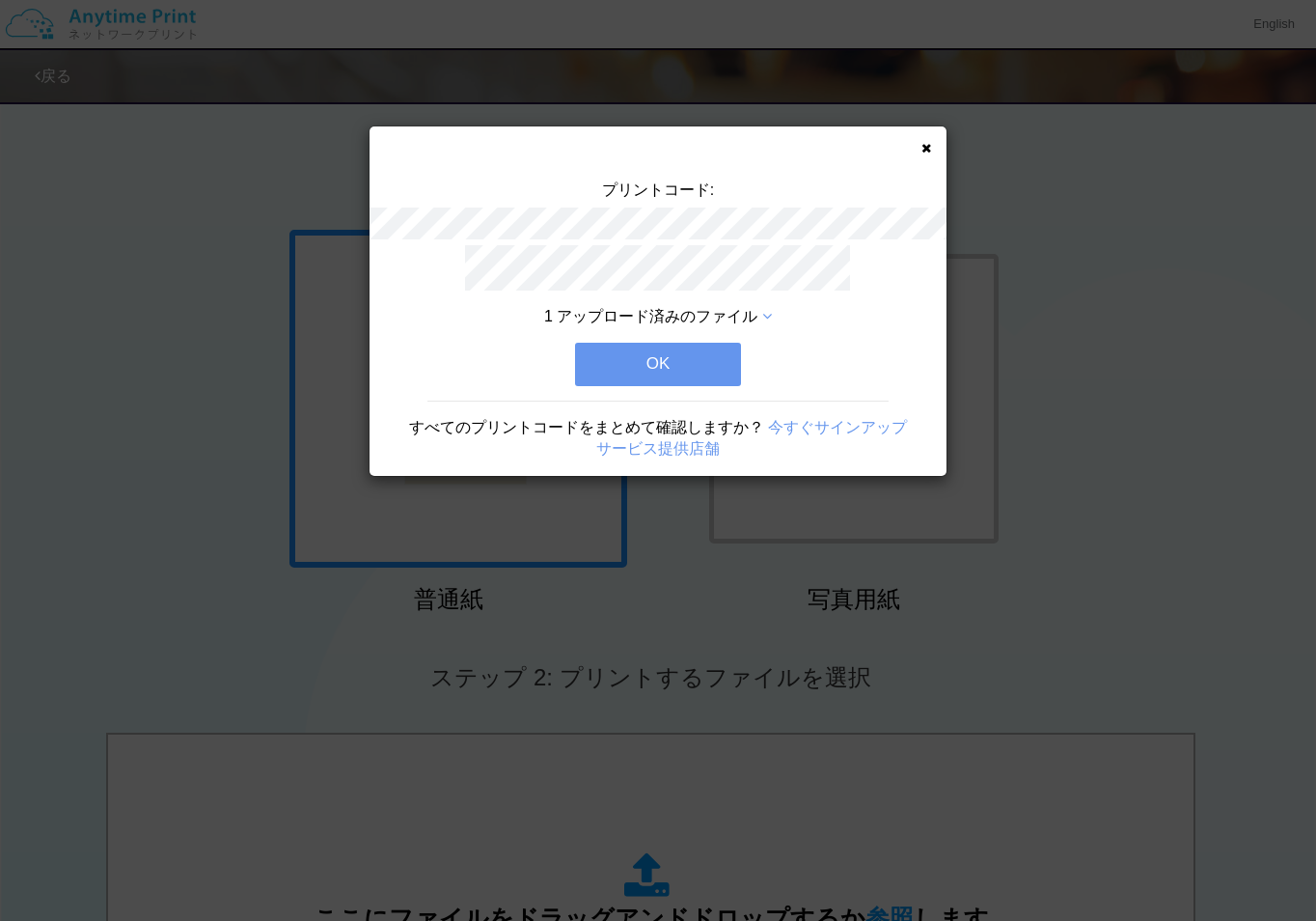
click at [696, 365] on button "OK" at bounding box center [658, 363] width 166 height 43
